Goal: Navigation & Orientation: Find specific page/section

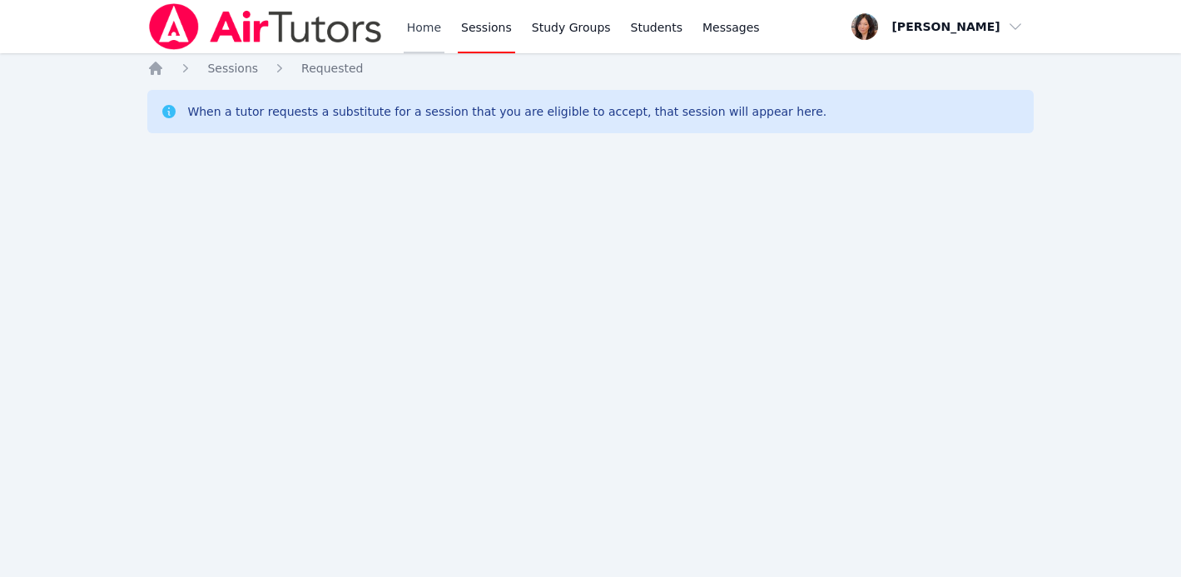
click at [413, 32] on link "Home" at bounding box center [424, 26] width 41 height 53
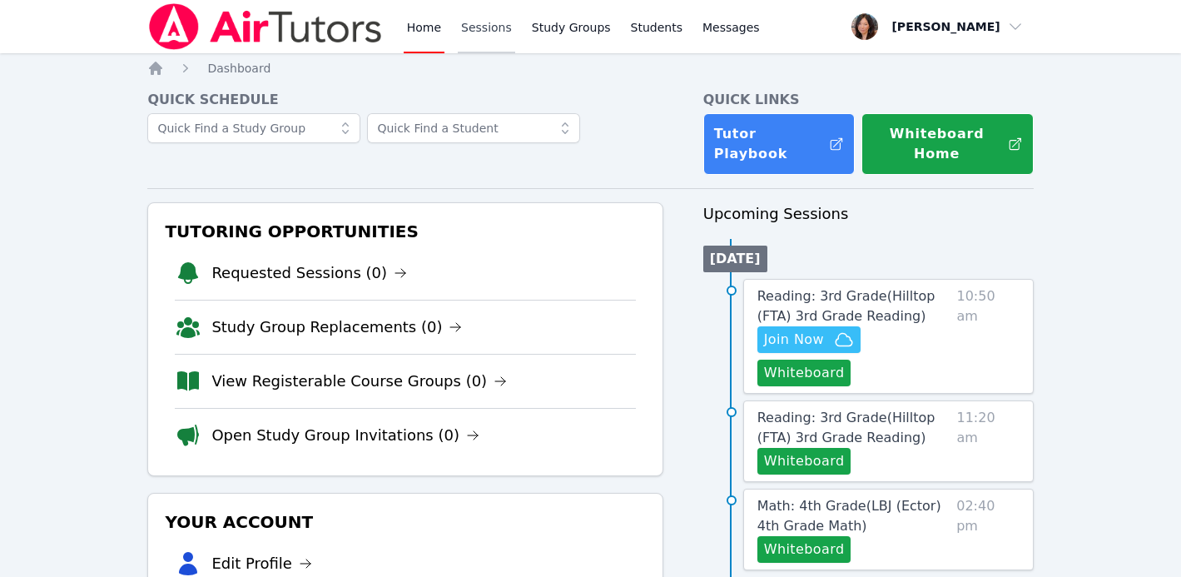
click at [469, 37] on link "Sessions" at bounding box center [486, 26] width 57 height 53
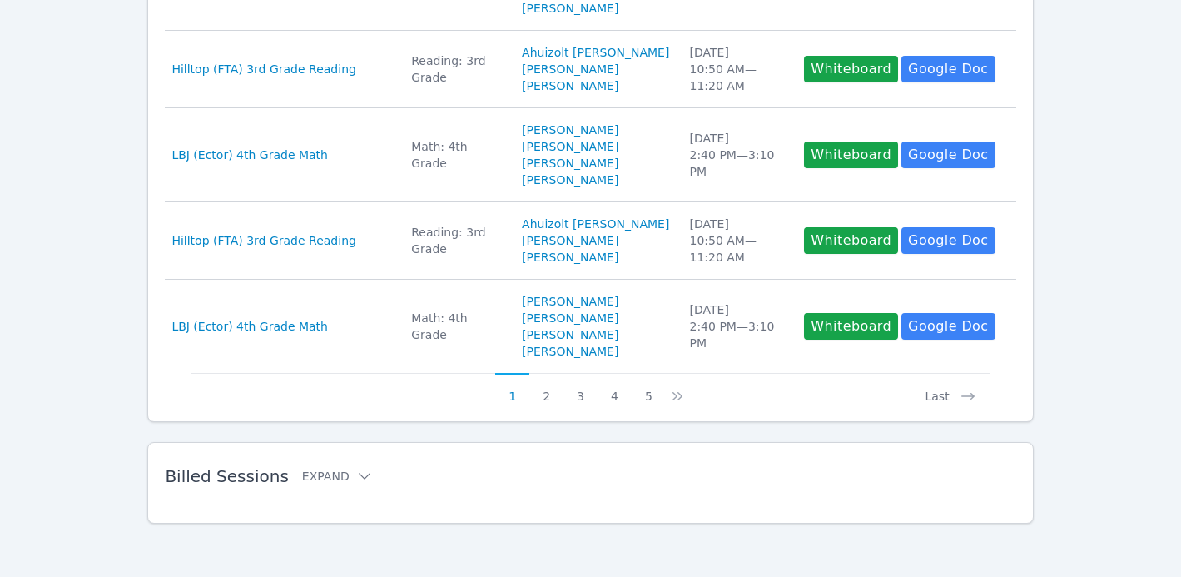
scroll to position [950, 0]
click at [553, 405] on button "2" at bounding box center [547, 389] width 34 height 32
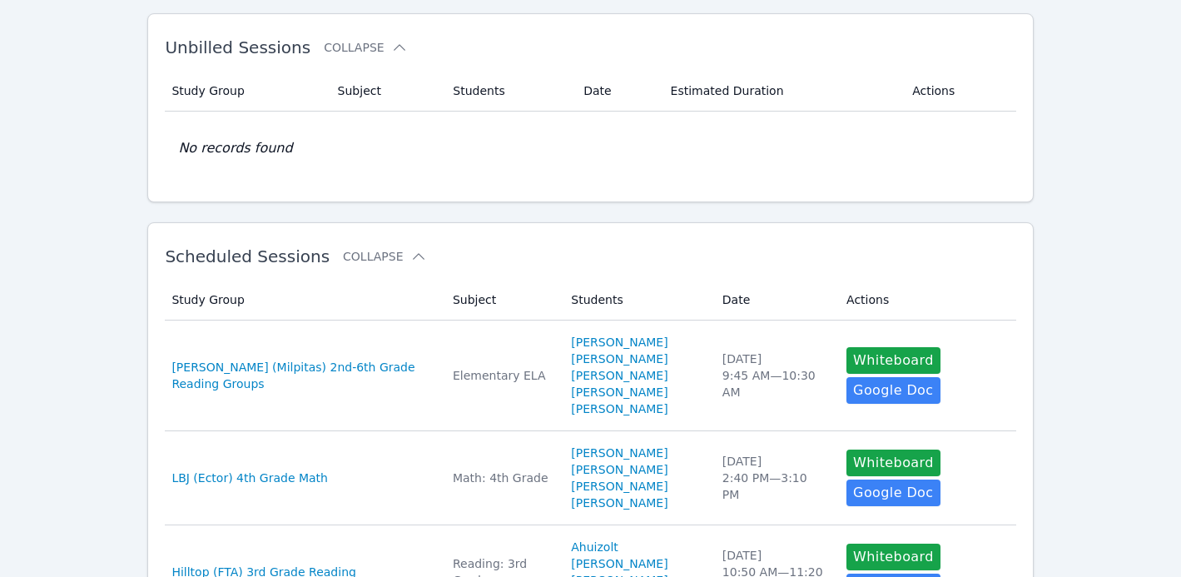
scroll to position [0, 0]
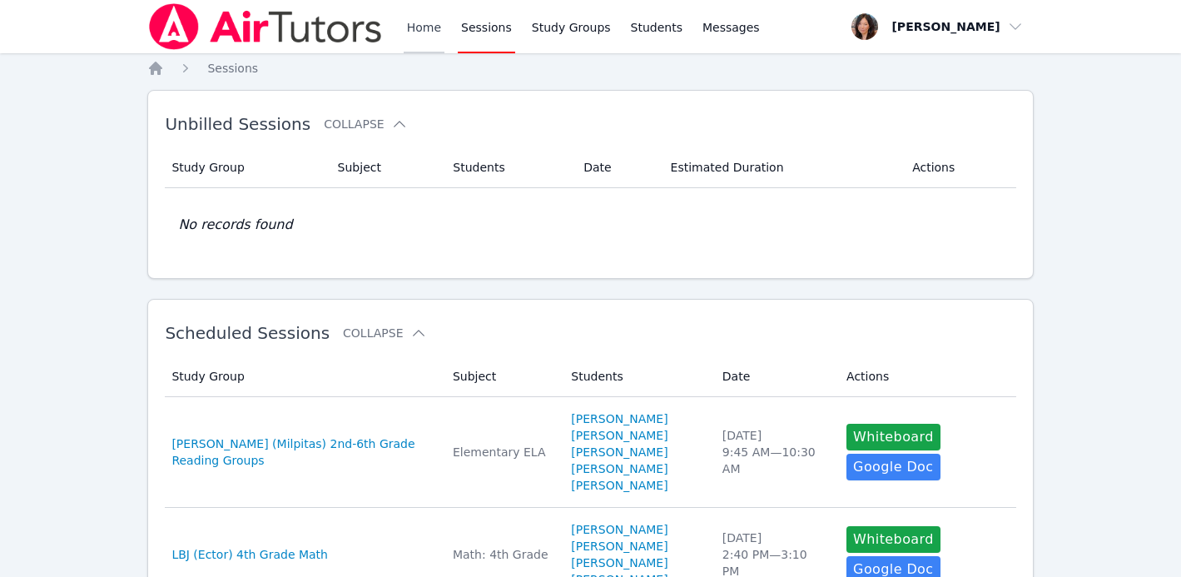
click at [415, 29] on link "Home" at bounding box center [424, 26] width 41 height 53
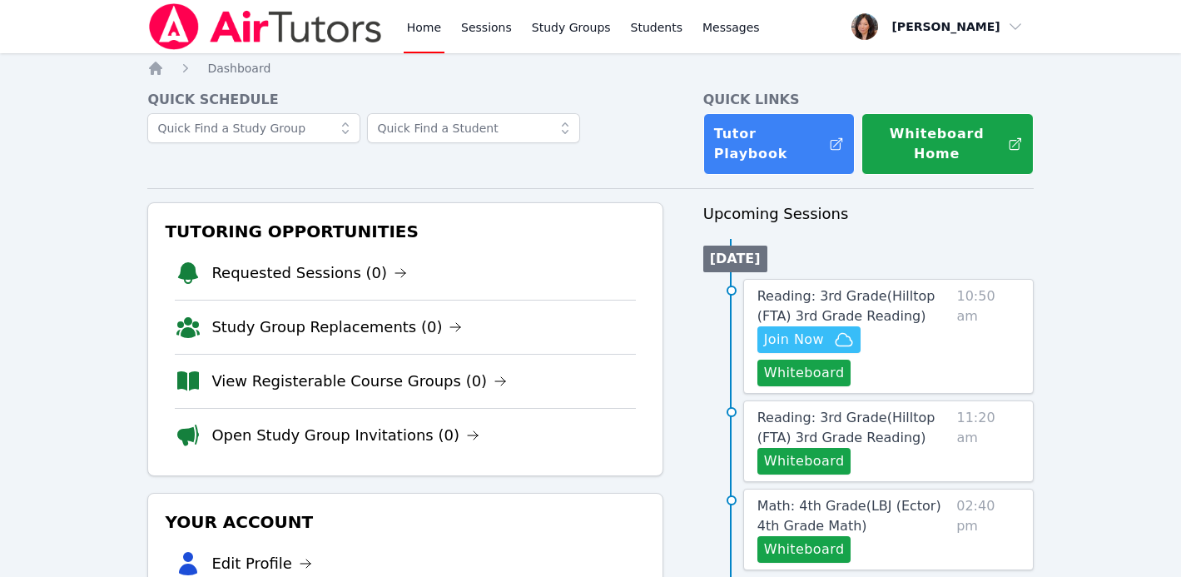
click at [415, 29] on link "Home" at bounding box center [424, 26] width 41 height 53
click at [348, 261] on link "Requested Sessions (0)" at bounding box center [309, 272] width 196 height 23
